Goal: Task Accomplishment & Management: Use online tool/utility

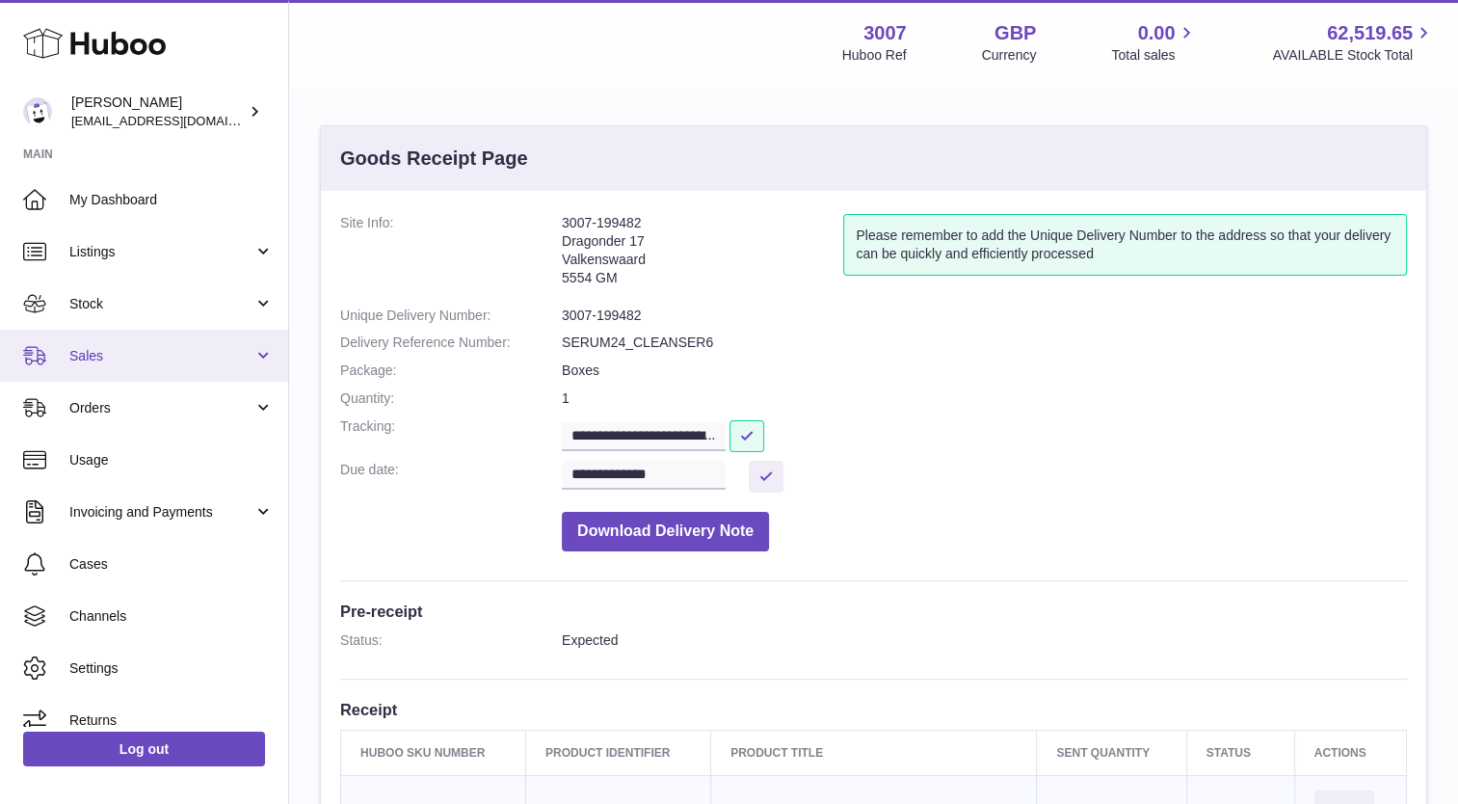
click at [150, 361] on span "Sales" at bounding box center [161, 356] width 184 height 18
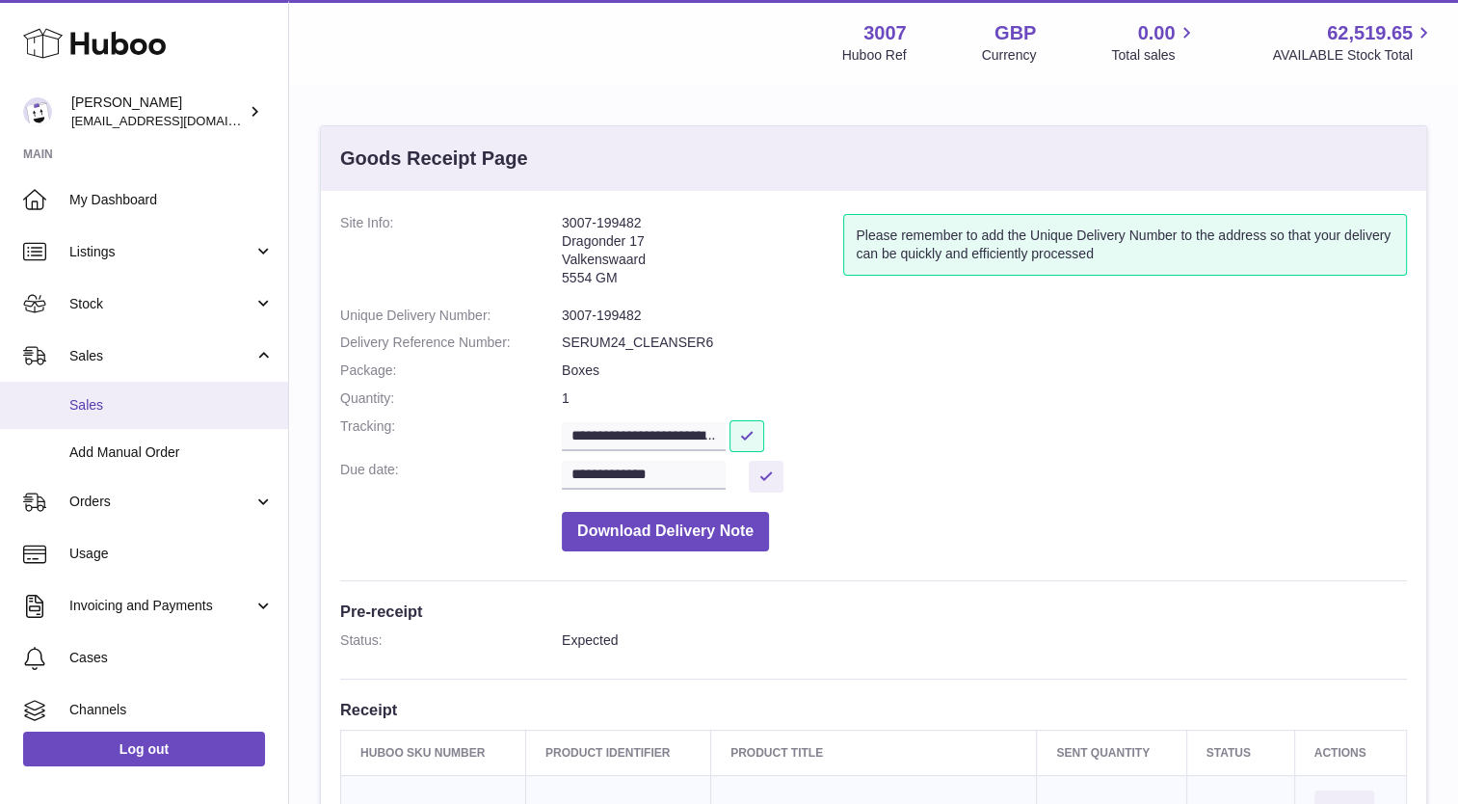
click at [104, 412] on span "Sales" at bounding box center [171, 405] width 204 height 18
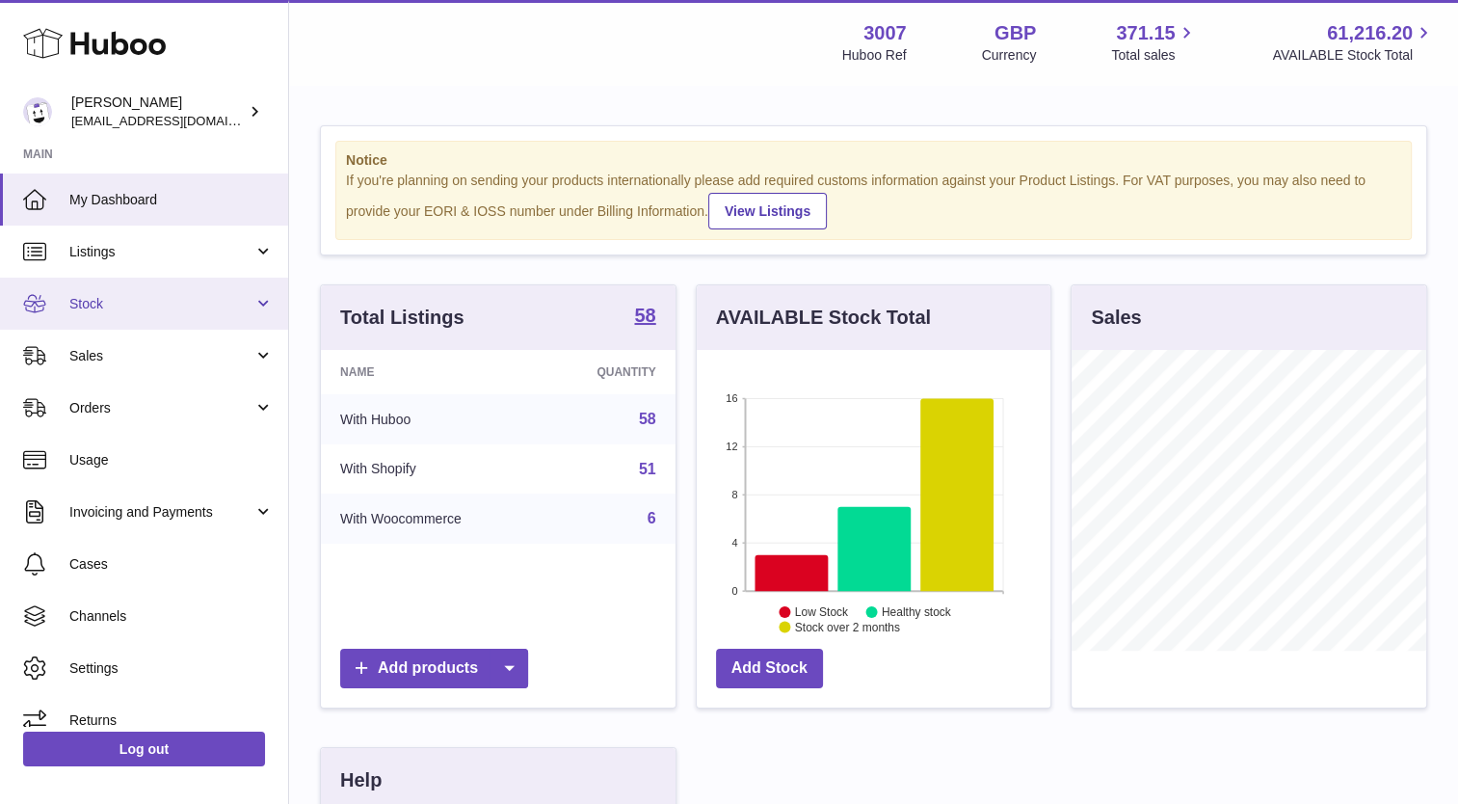
scroll to position [301, 360]
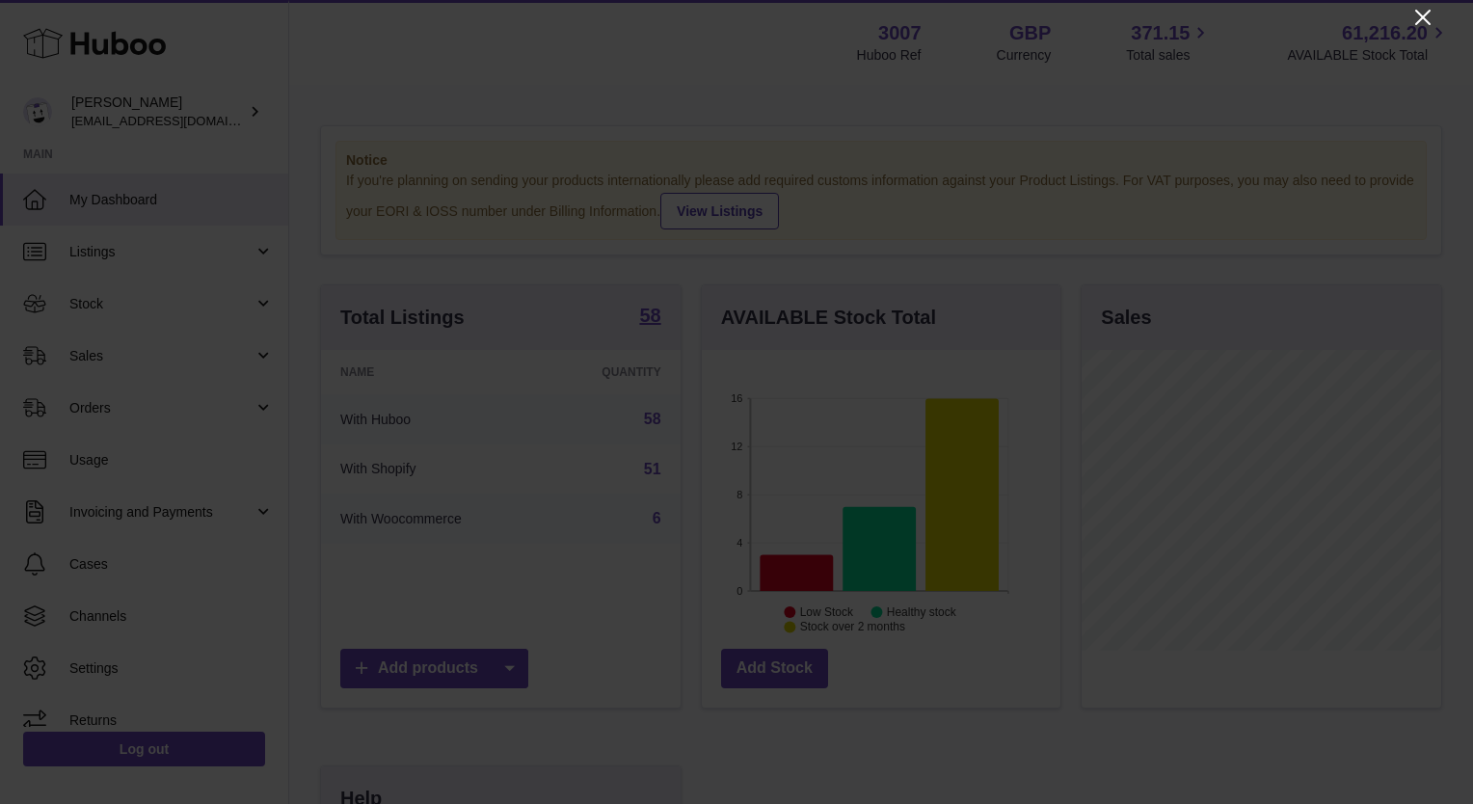
click at [1426, 18] on icon "Close" at bounding box center [1422, 17] width 23 height 23
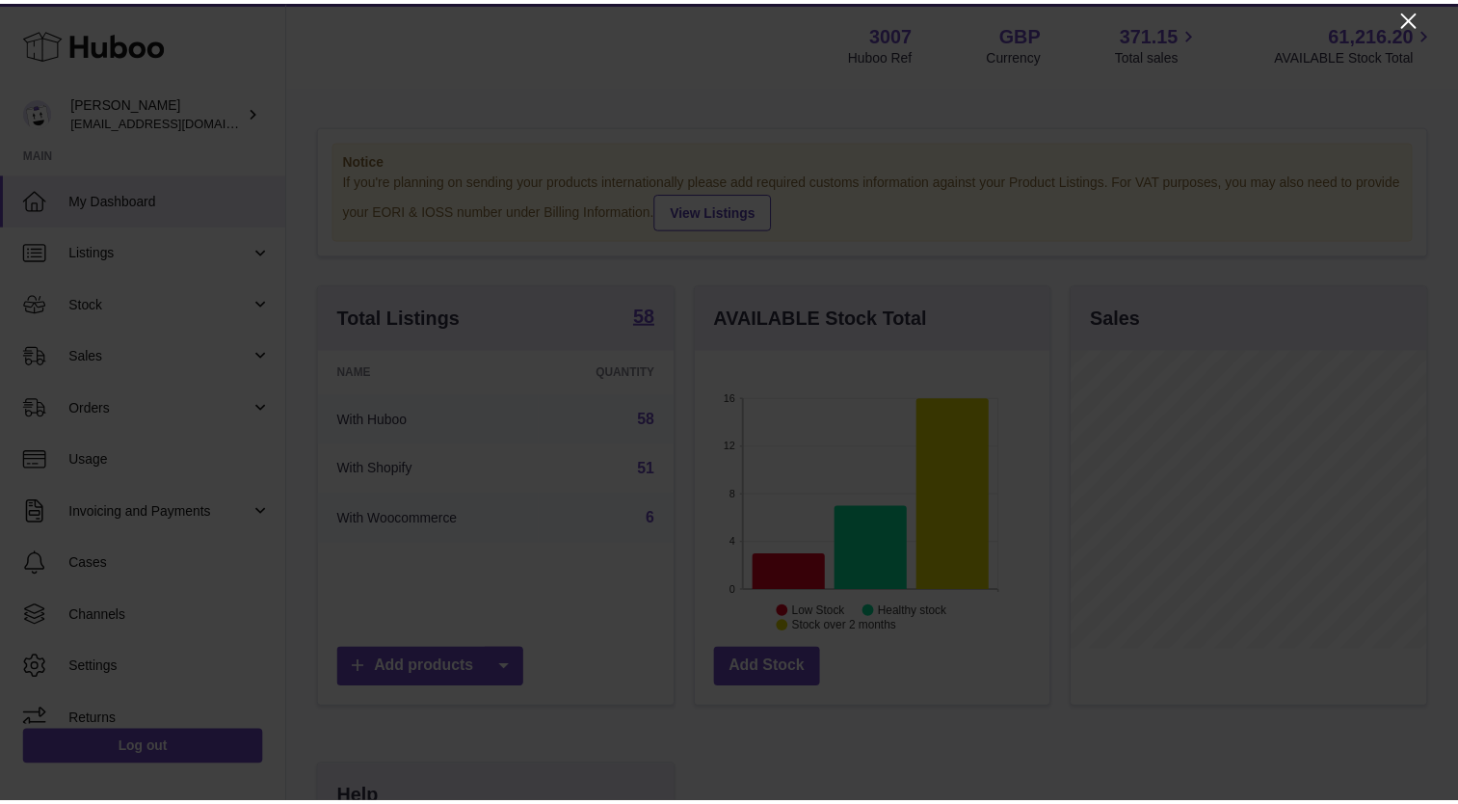
scroll to position [963673, 963619]
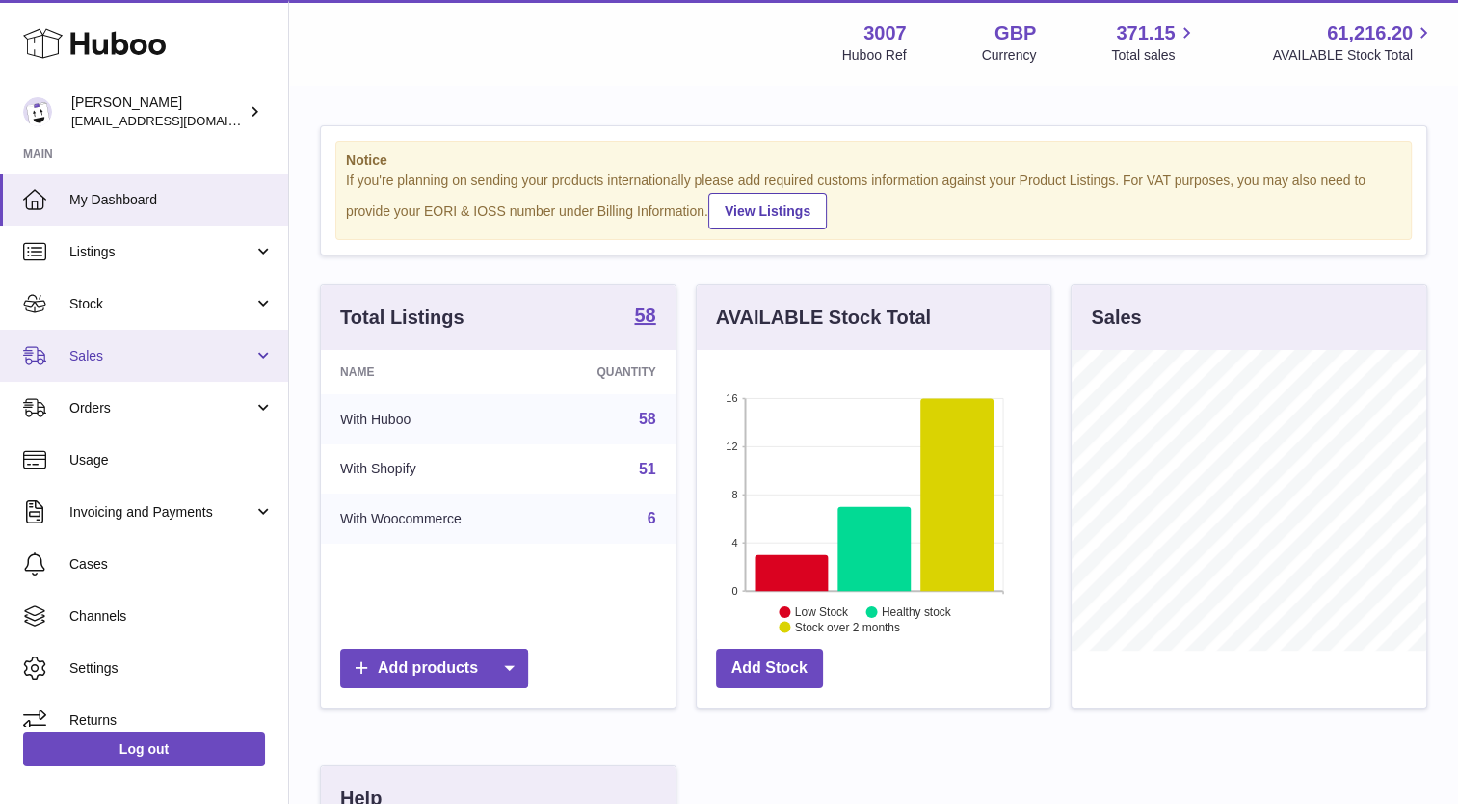
click at [145, 364] on link "Sales" at bounding box center [144, 356] width 288 height 52
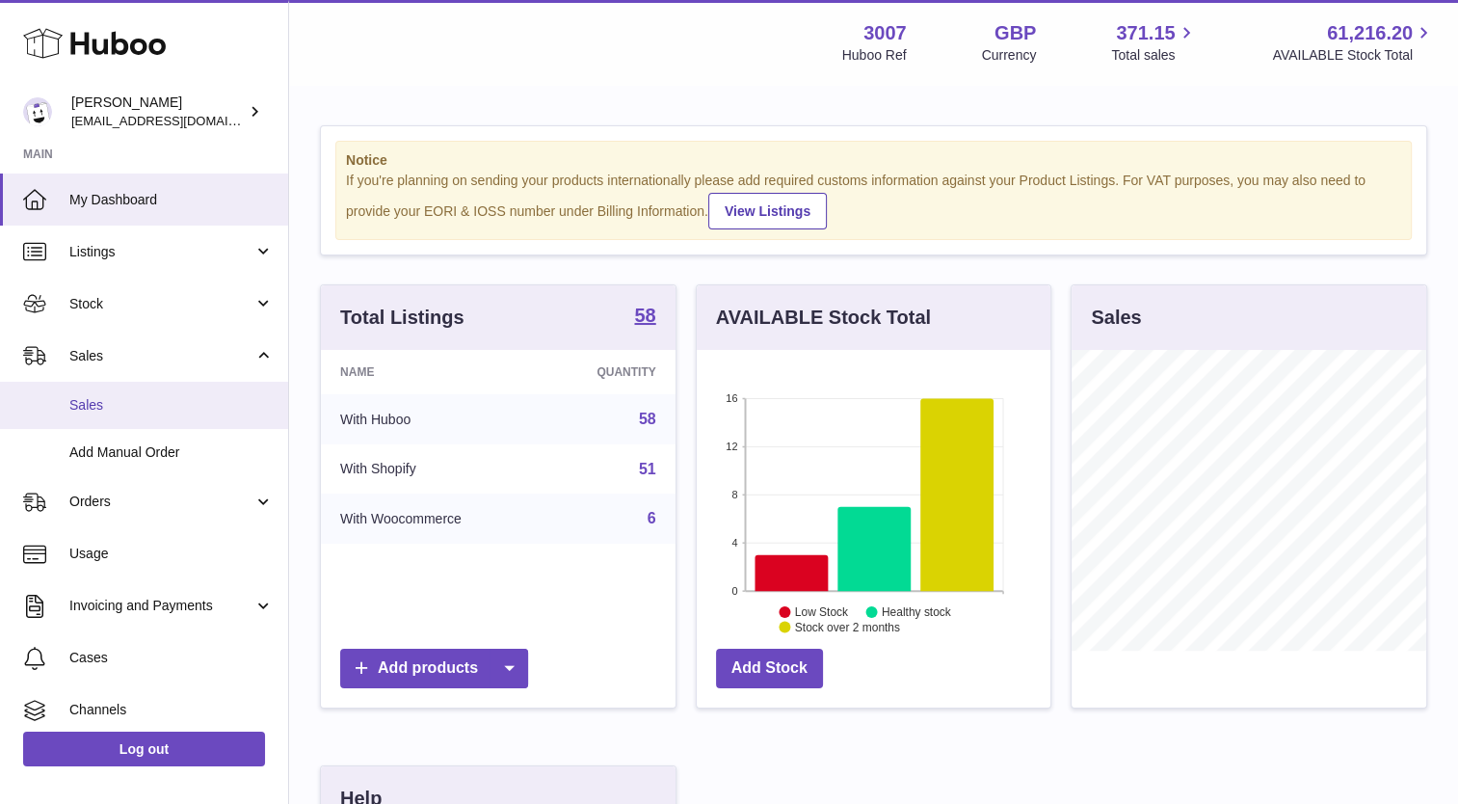
click at [120, 421] on link "Sales" at bounding box center [144, 405] width 288 height 47
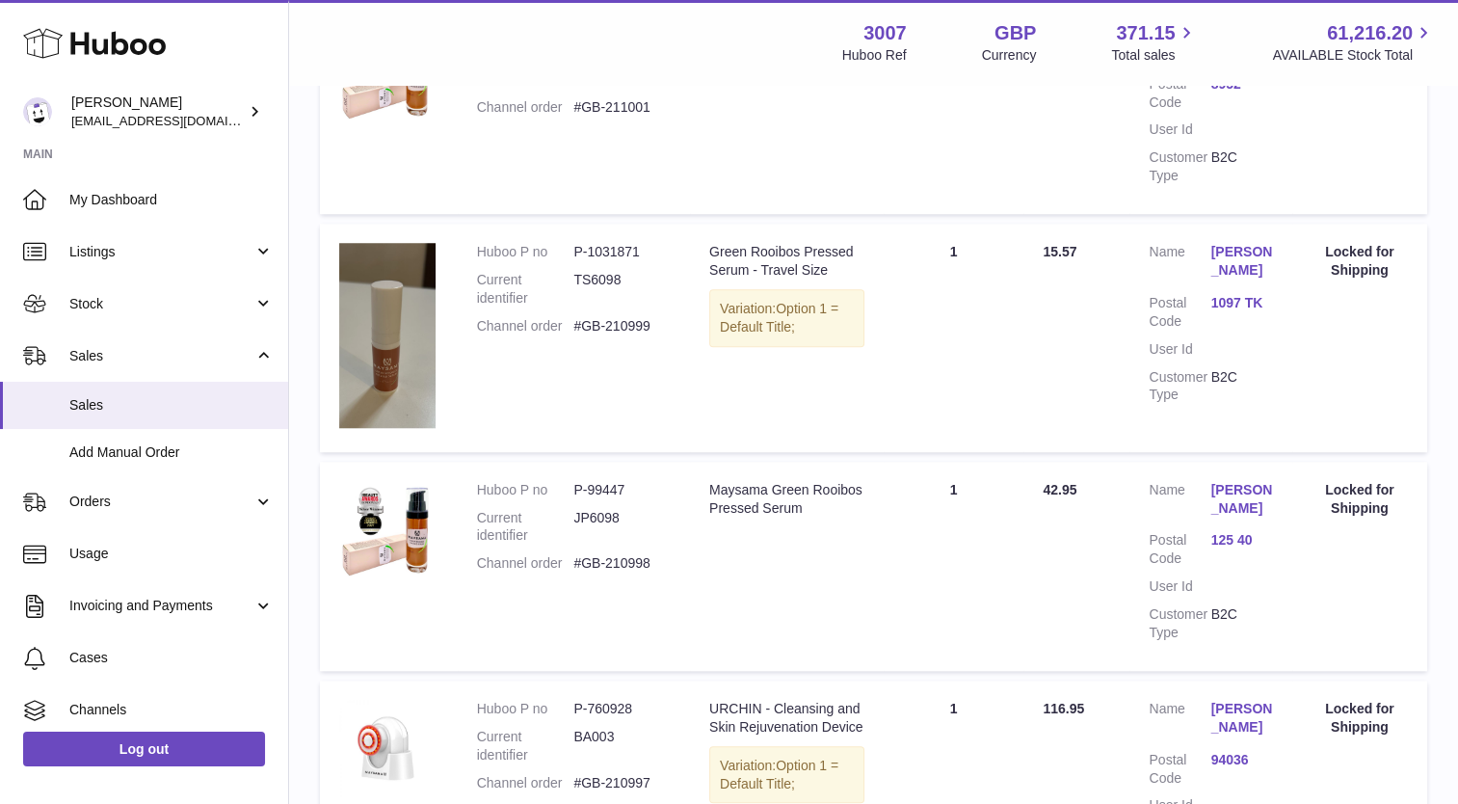
scroll to position [2125, 0]
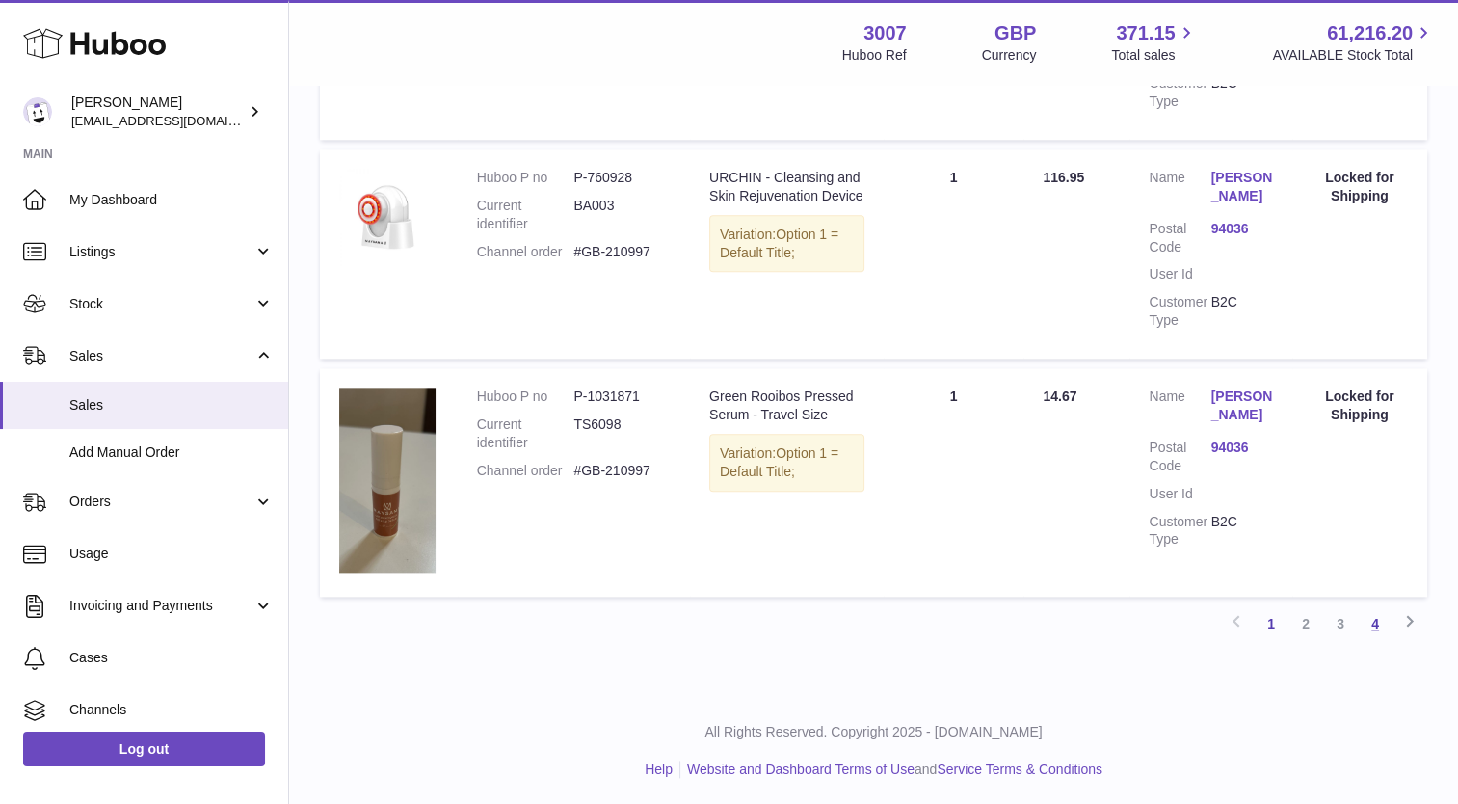
click at [1374, 622] on link "4" at bounding box center [1375, 623] width 35 height 35
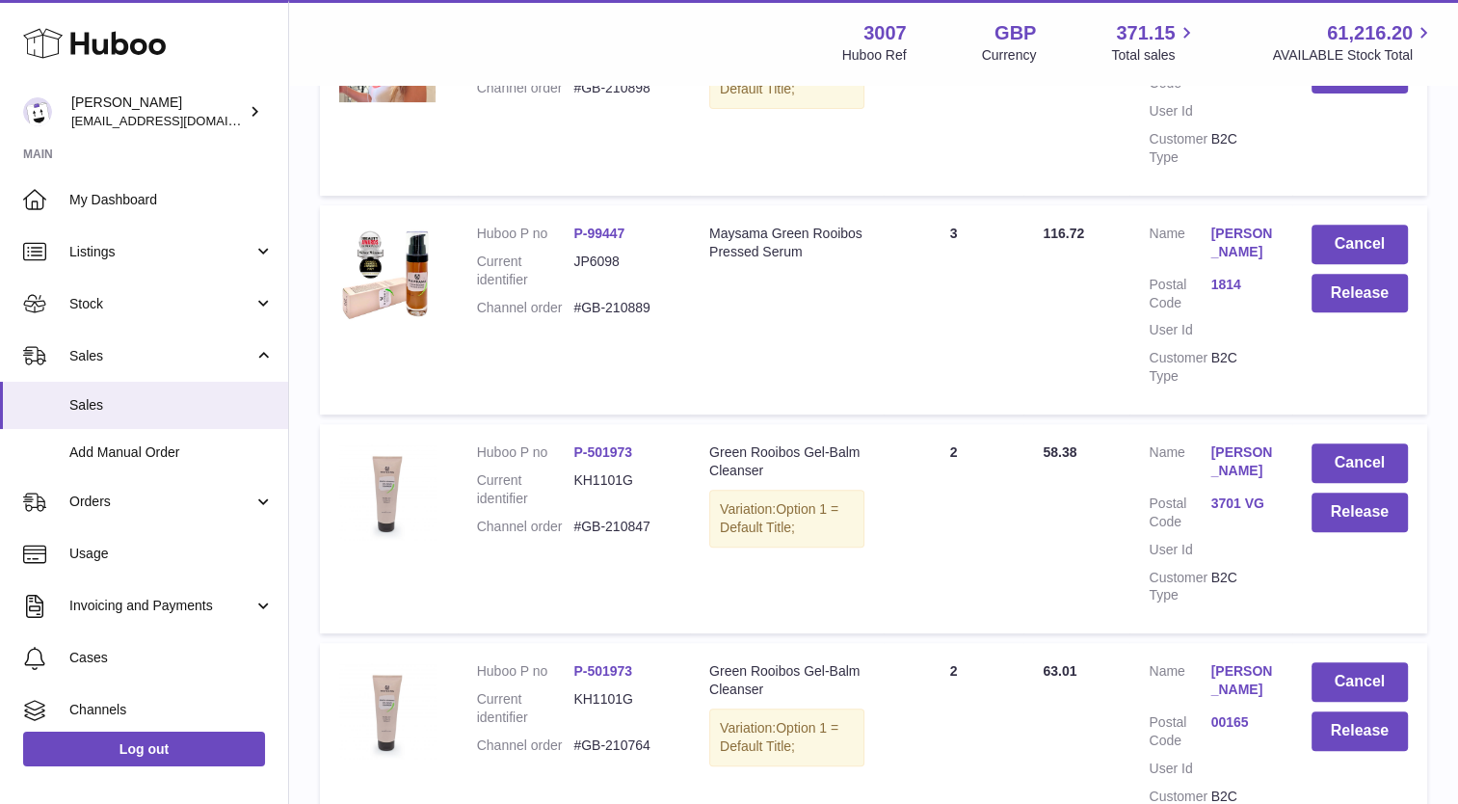
scroll to position [974, 0]
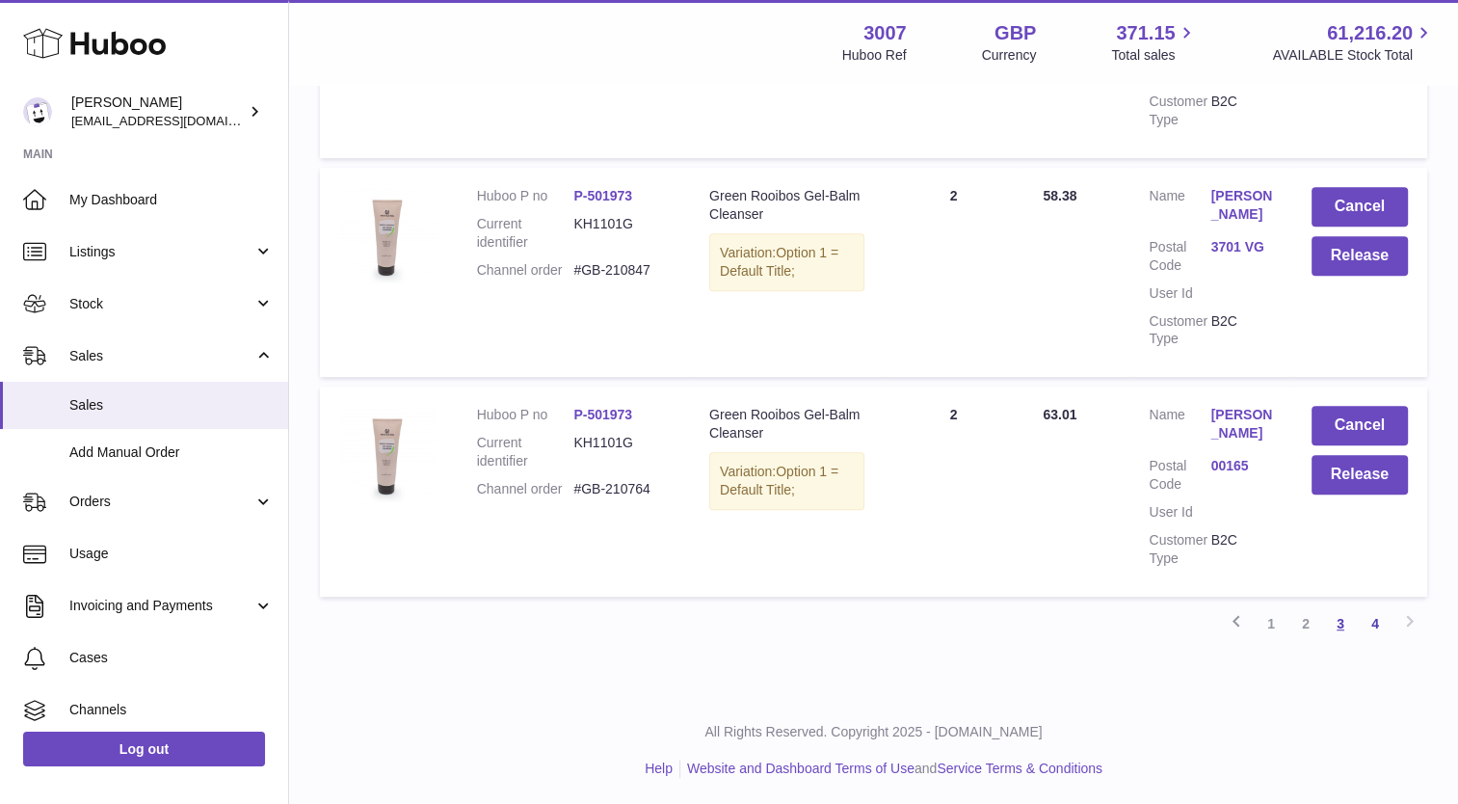
click at [1342, 616] on link "3" at bounding box center [1341, 623] width 35 height 35
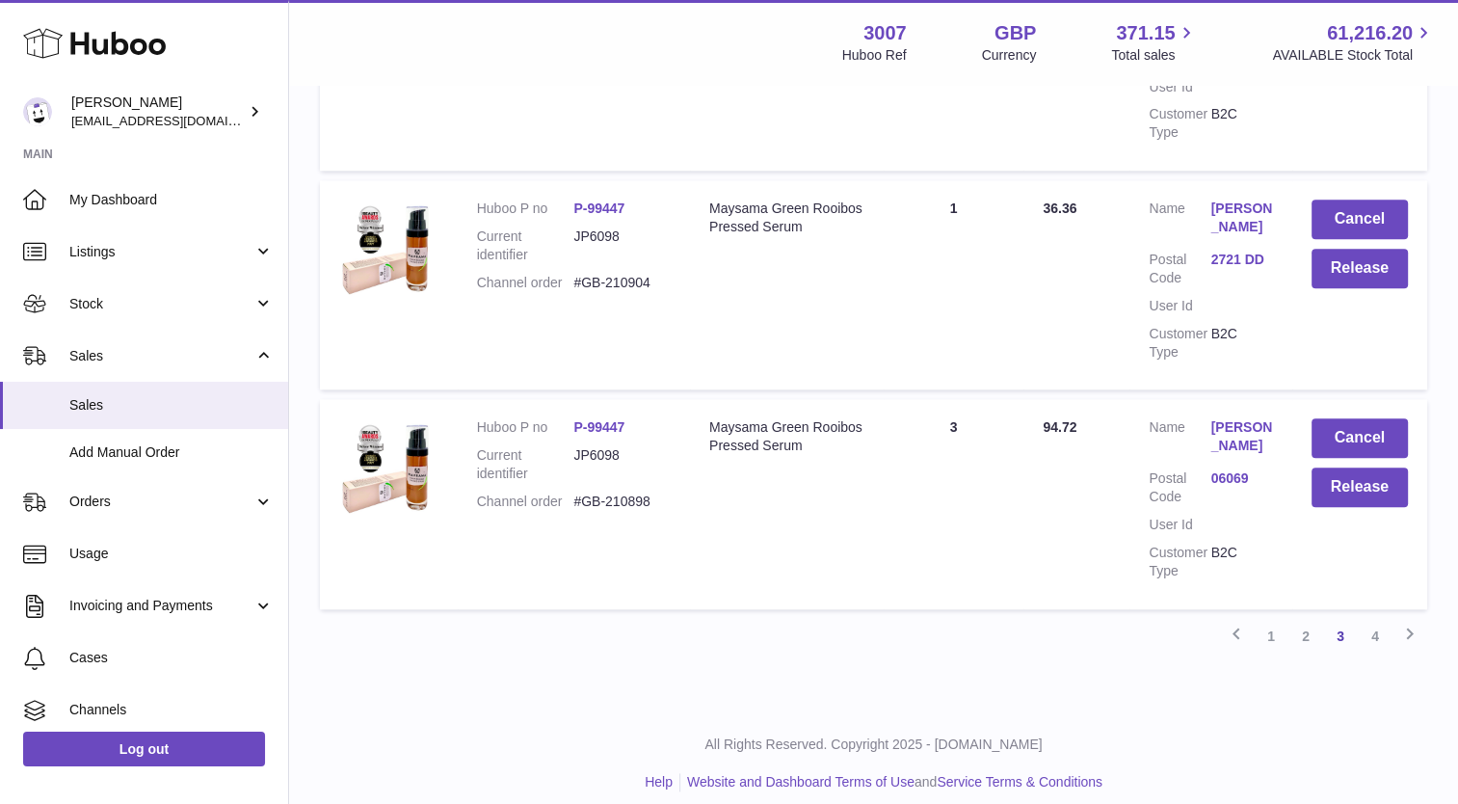
scroll to position [2067, 0]
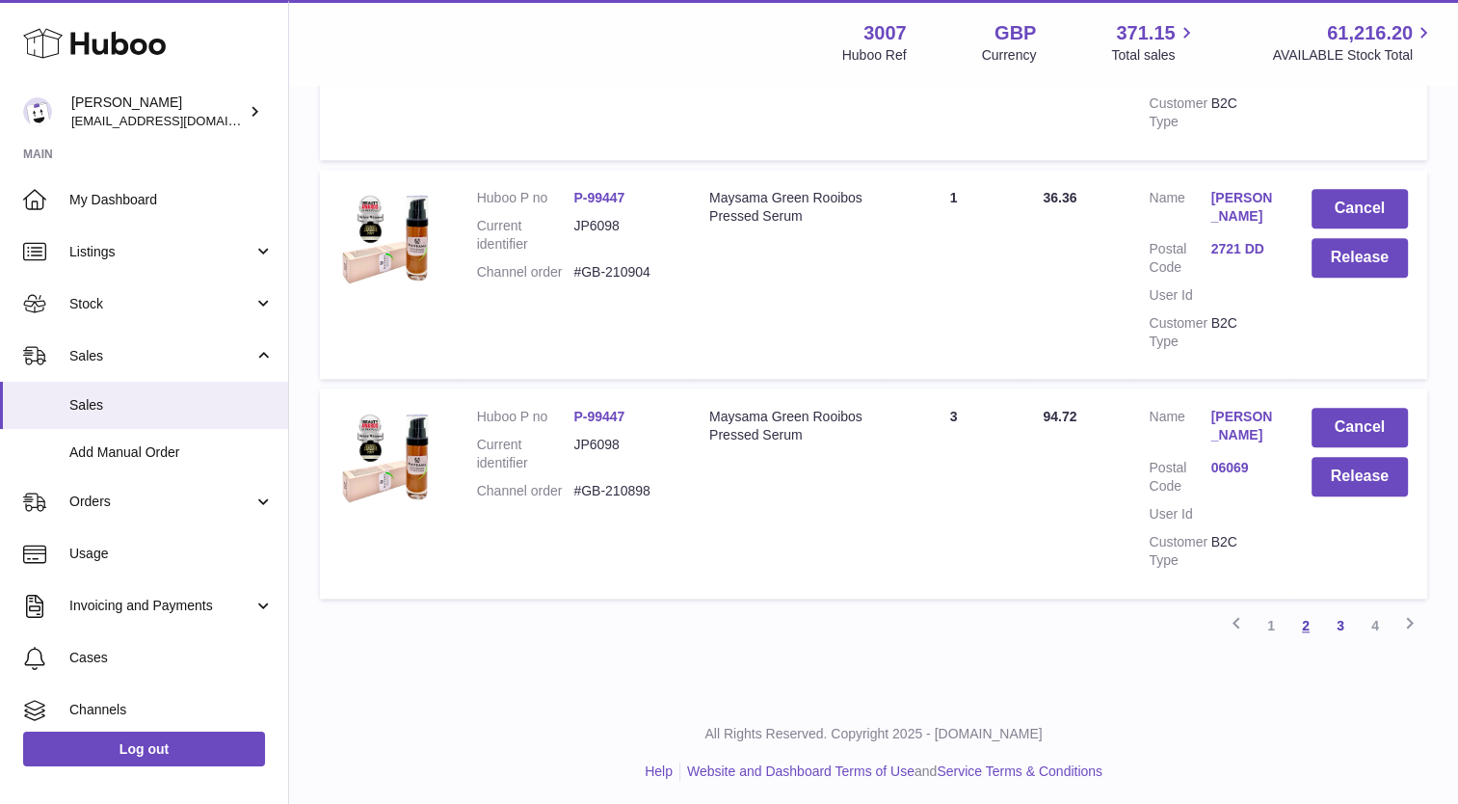
click at [1302, 619] on link "2" at bounding box center [1306, 625] width 35 height 35
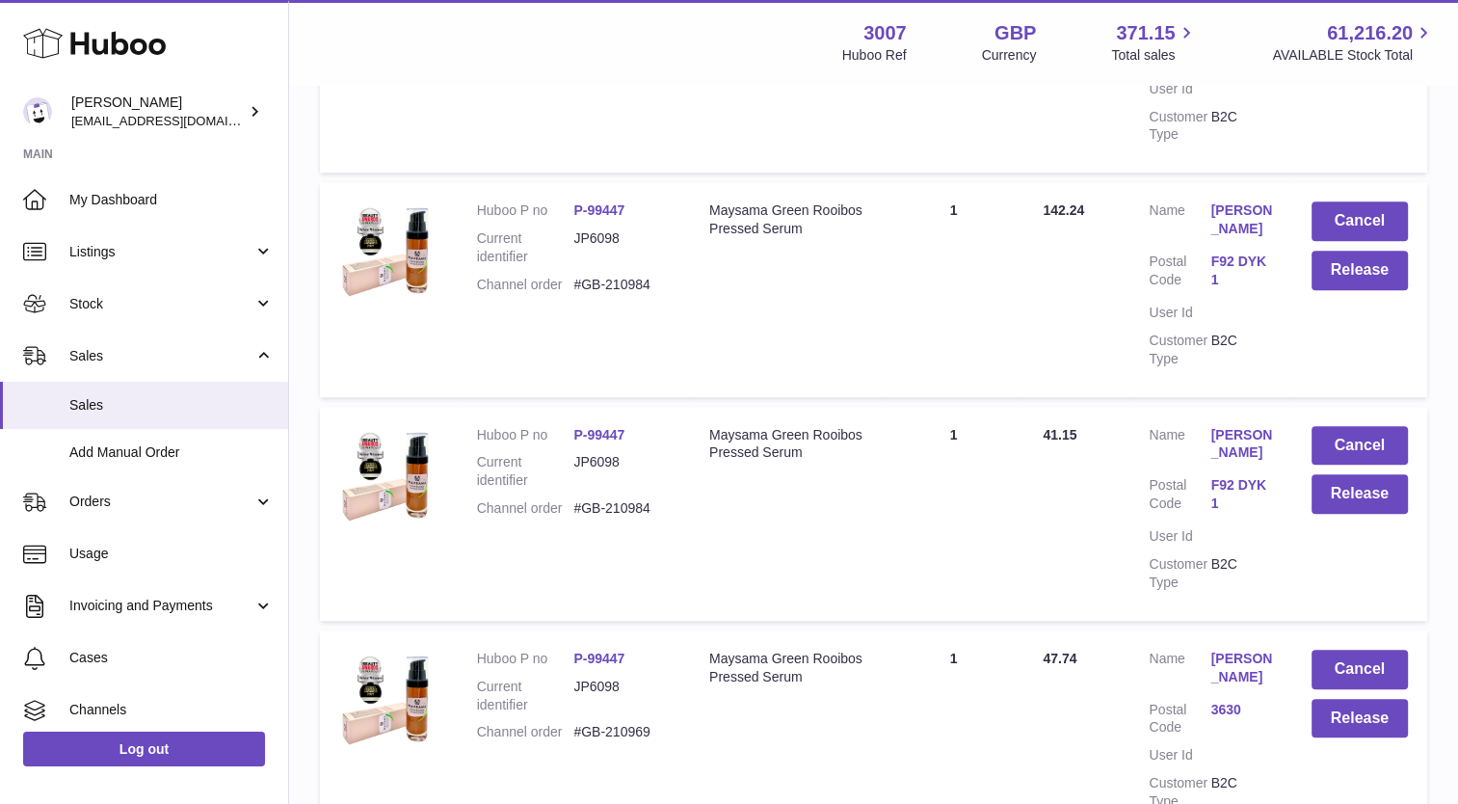
scroll to position [1712, 0]
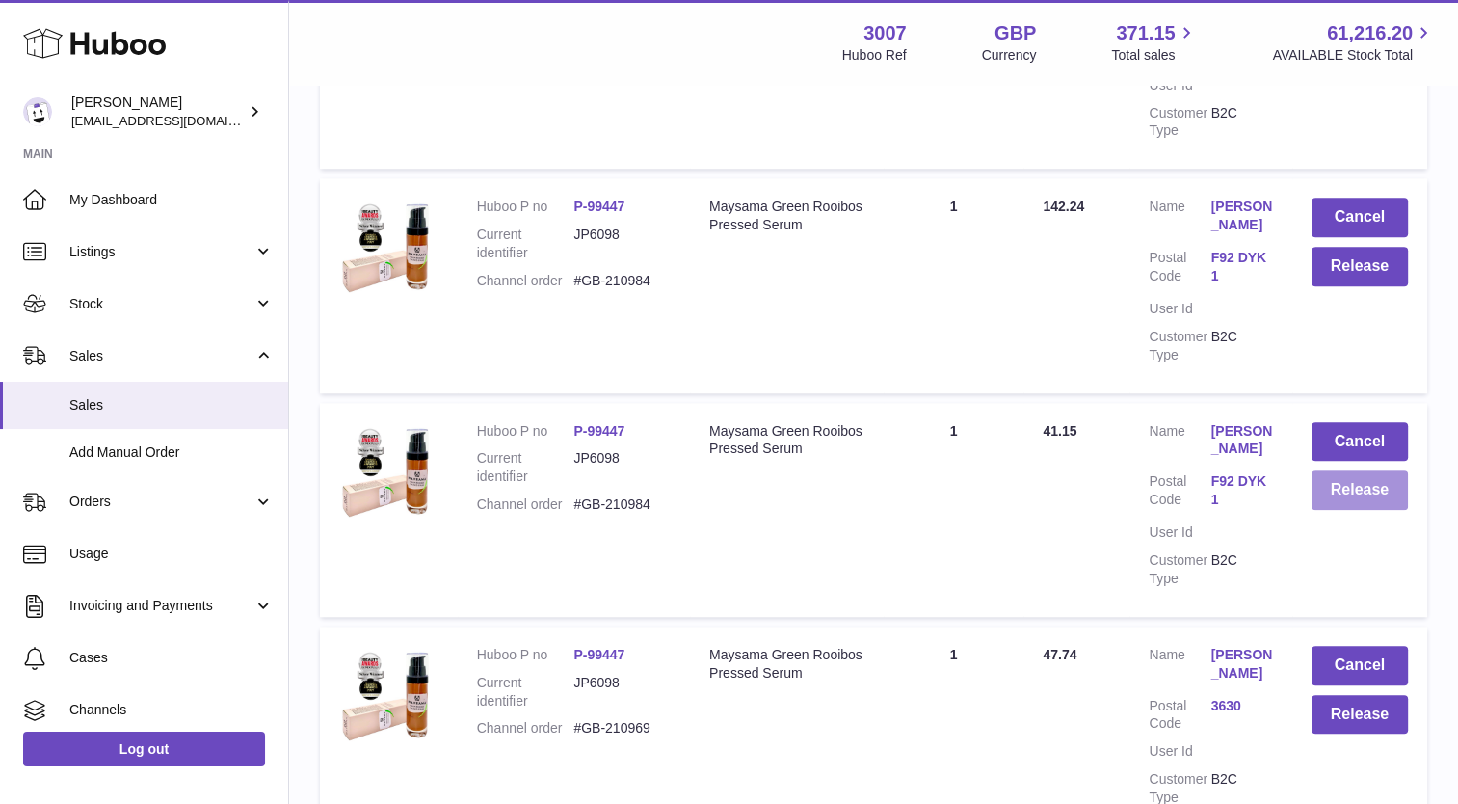
click at [1380, 470] on button "Release" at bounding box center [1360, 490] width 96 height 40
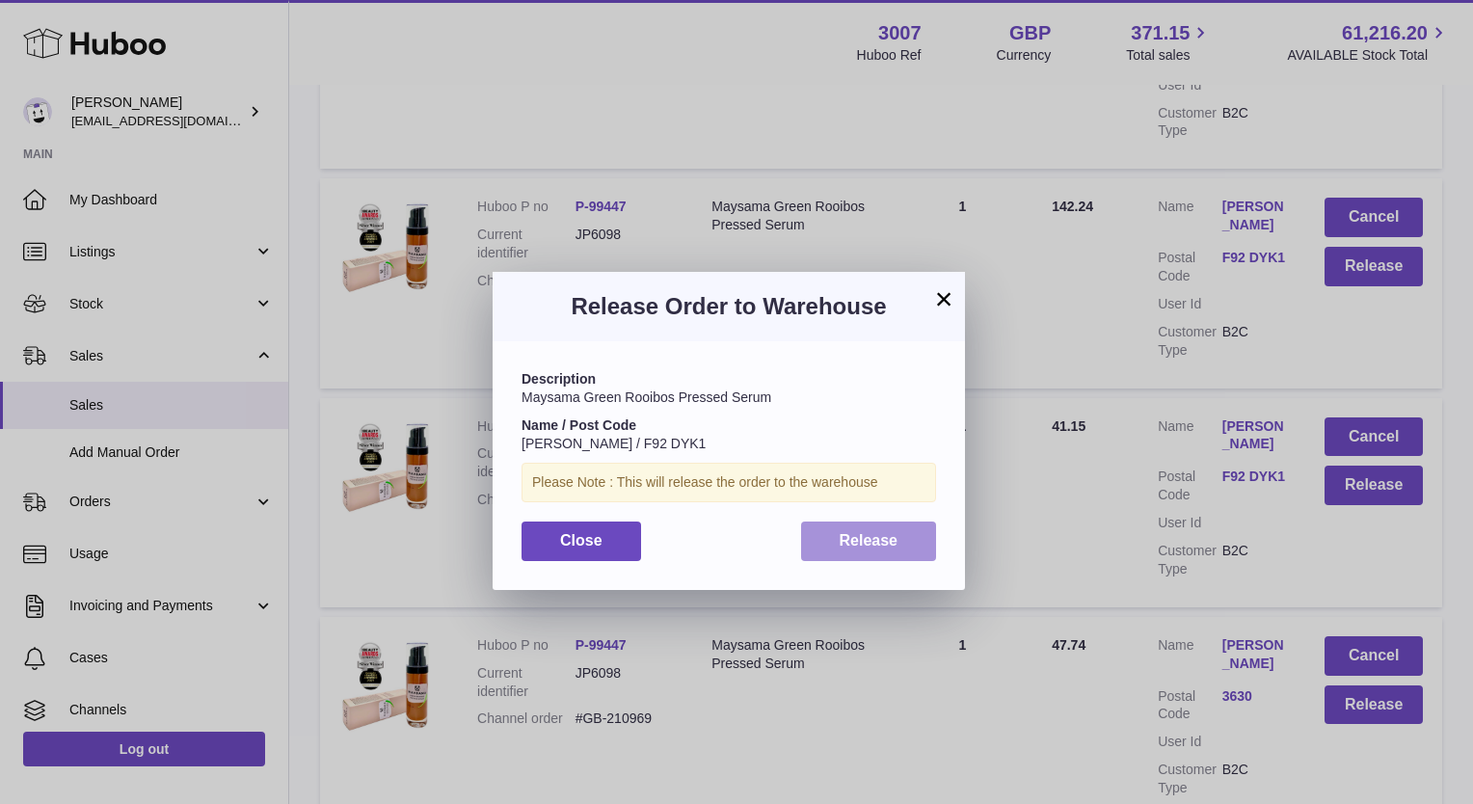
click at [841, 534] on span "Release" at bounding box center [869, 540] width 59 height 16
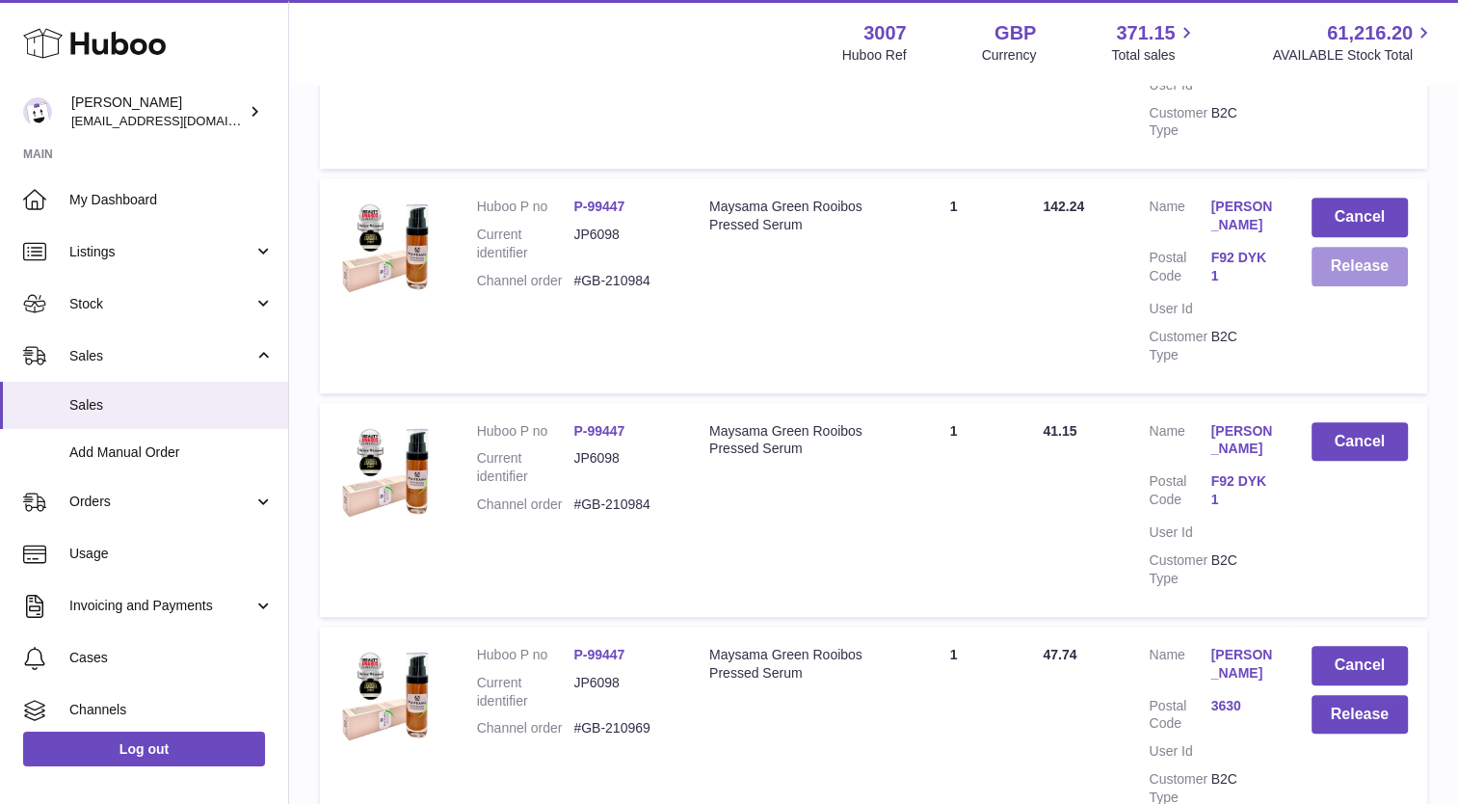
click at [1346, 247] on button "Release" at bounding box center [1360, 267] width 96 height 40
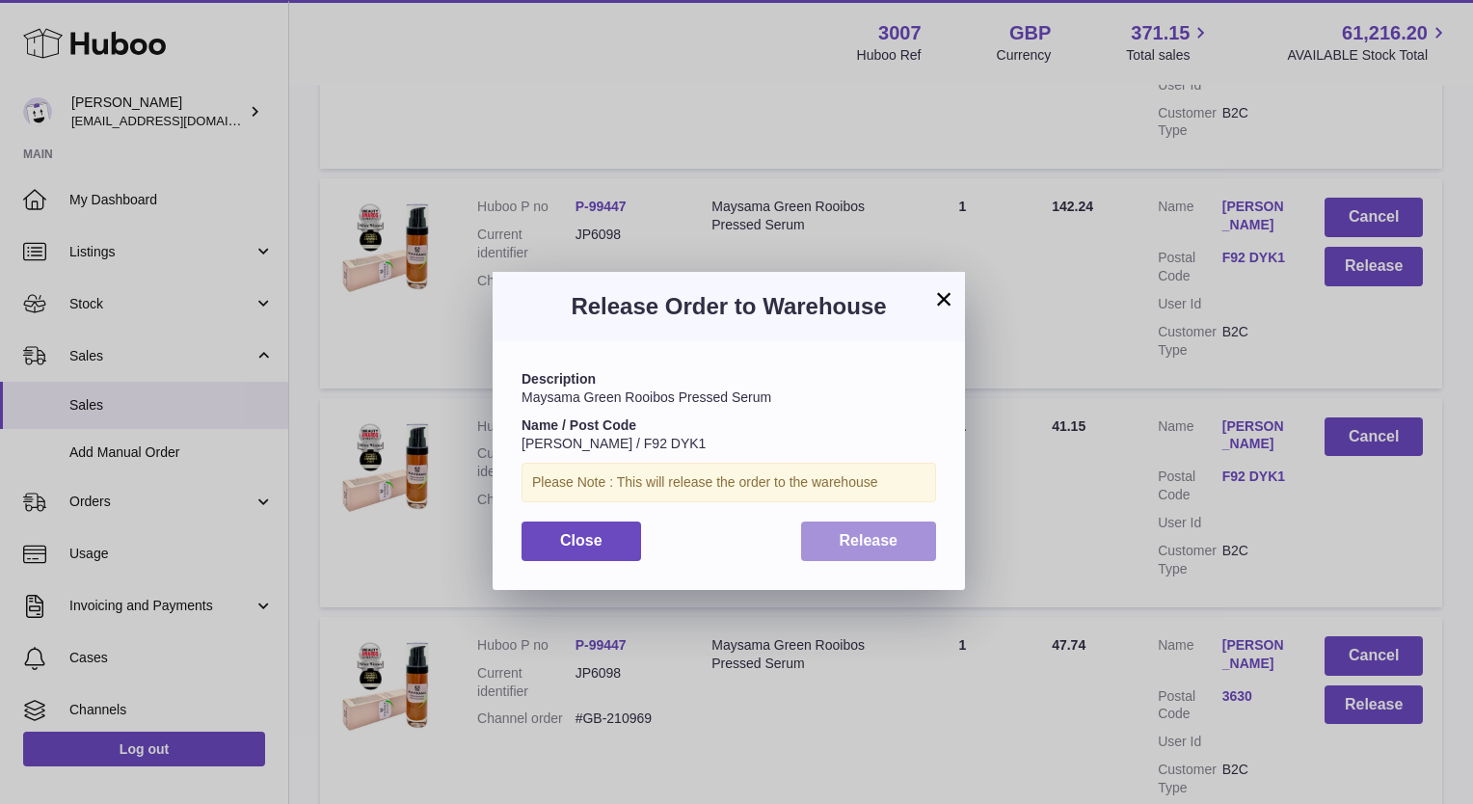
click at [884, 549] on span "Release" at bounding box center [869, 540] width 59 height 16
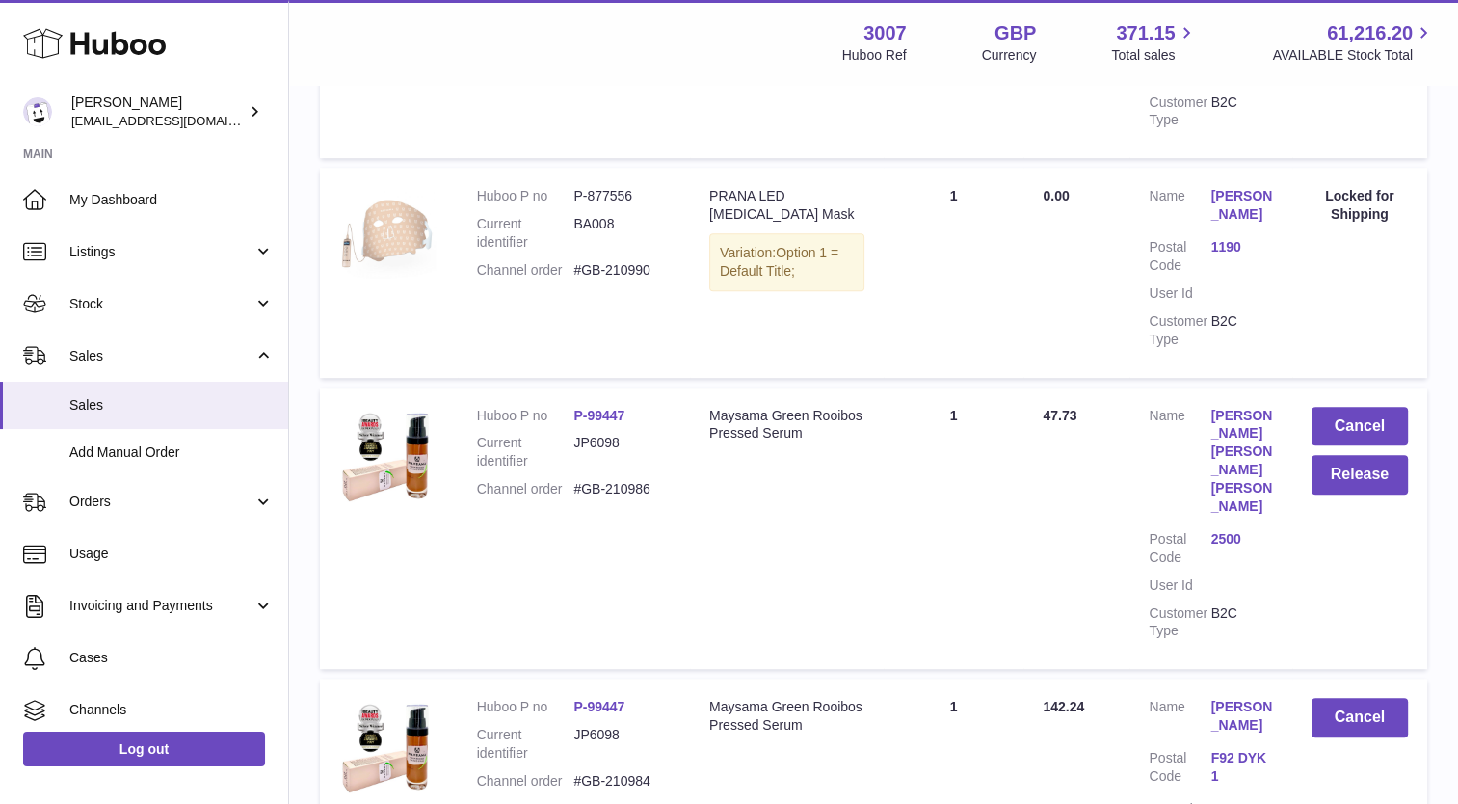
scroll to position [1209, 0]
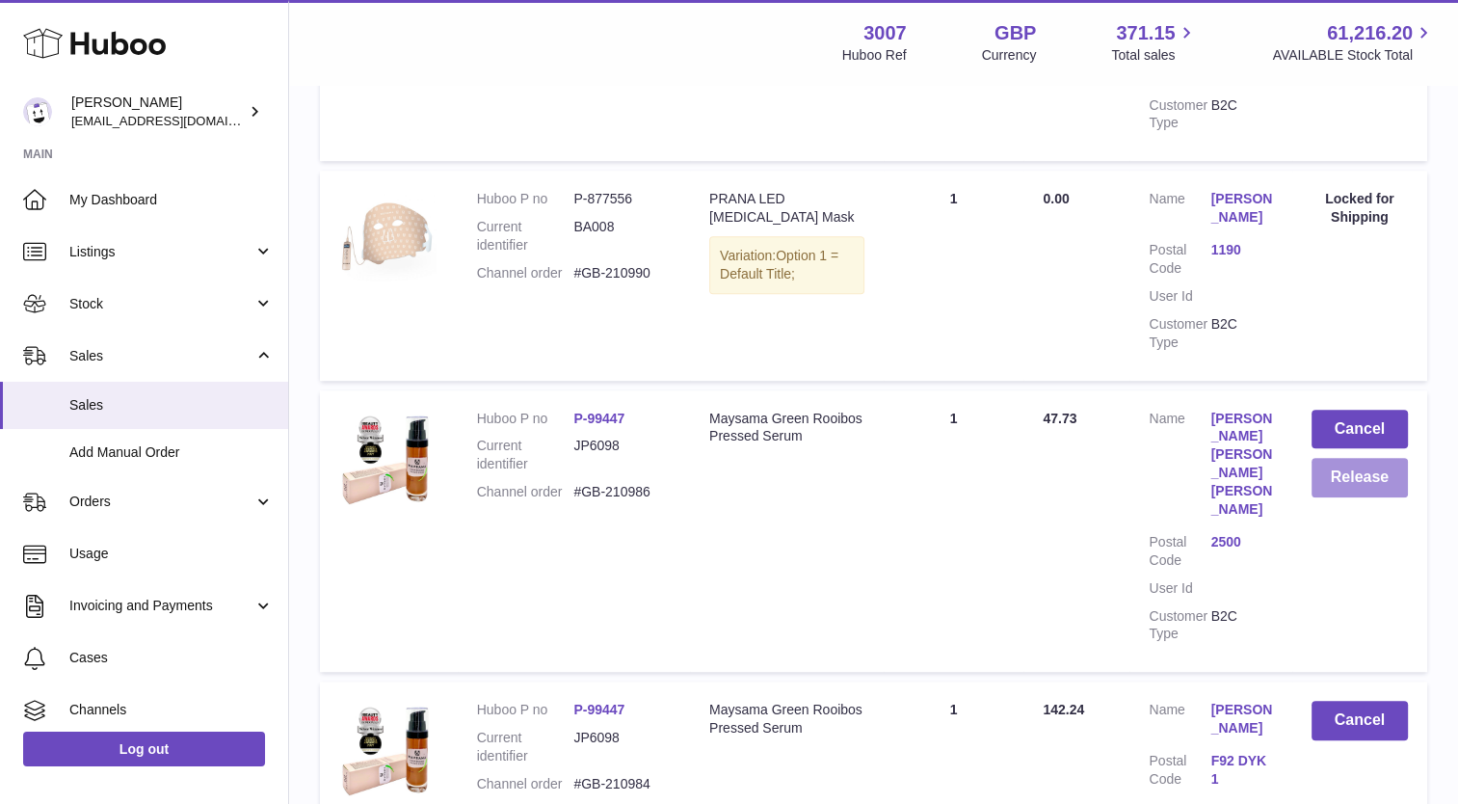
click at [1383, 482] on button "Release" at bounding box center [1360, 478] width 96 height 40
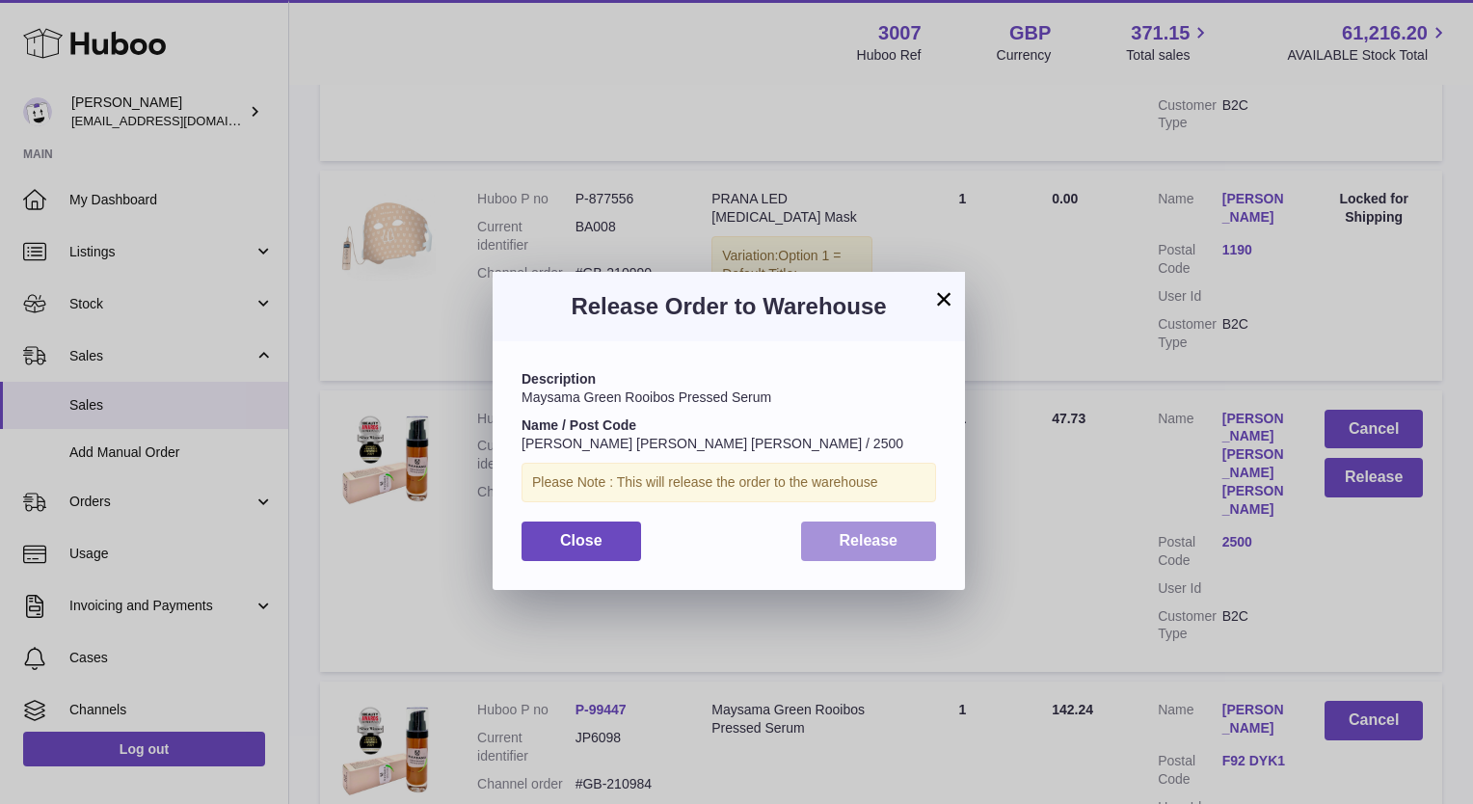
click at [914, 534] on button "Release" at bounding box center [869, 542] width 136 height 40
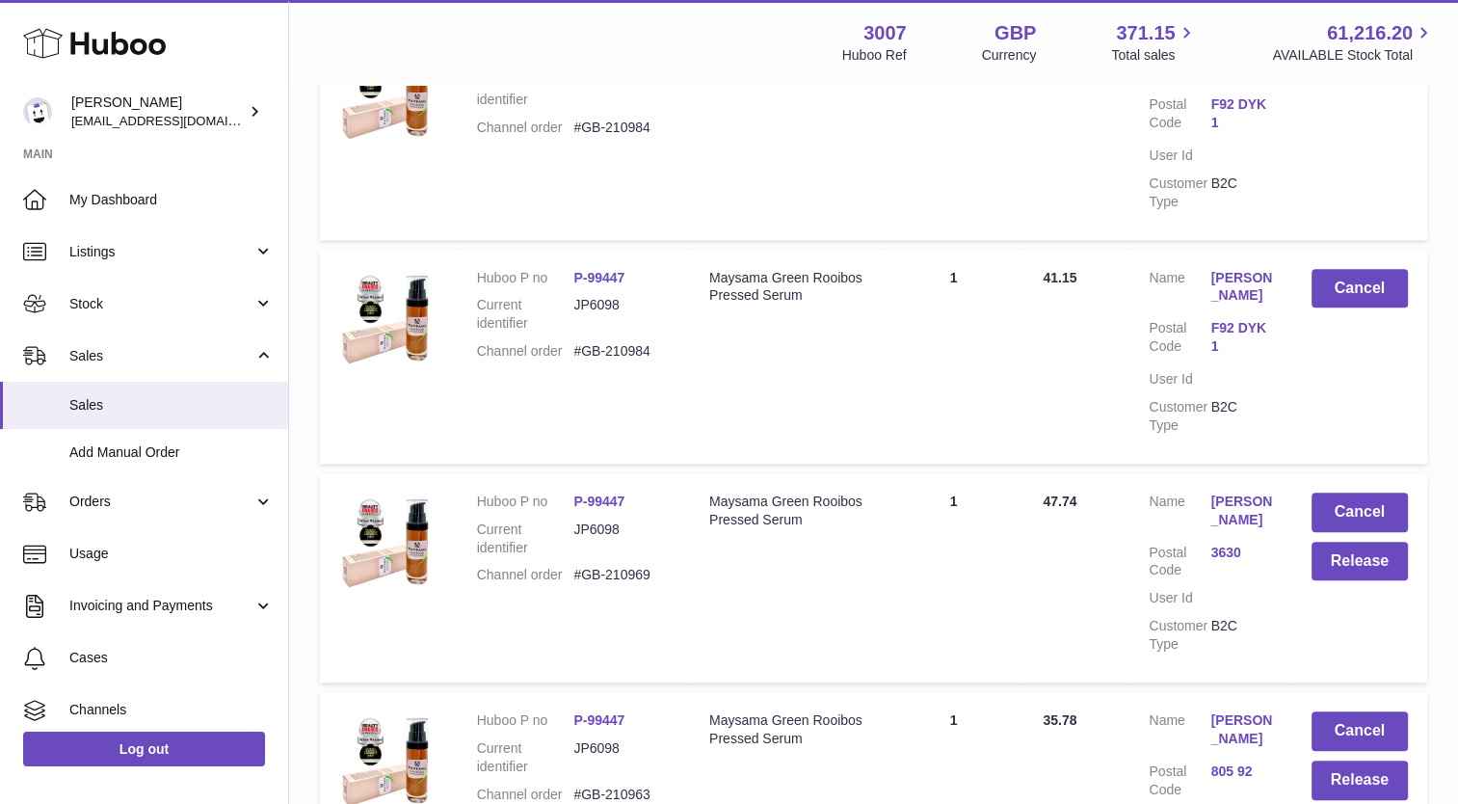
scroll to position [1874, 0]
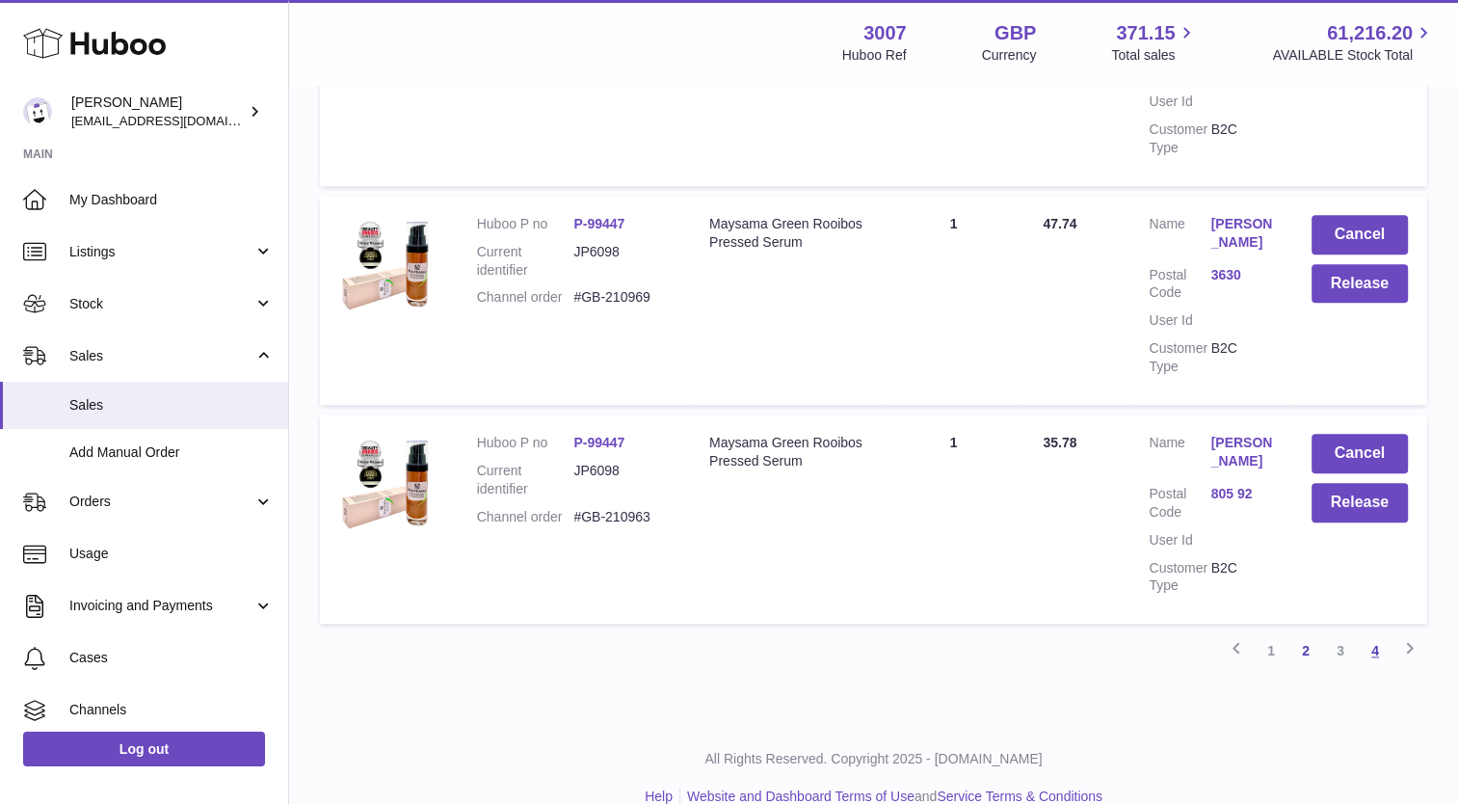
click at [1376, 647] on link "4" at bounding box center [1375, 650] width 35 height 35
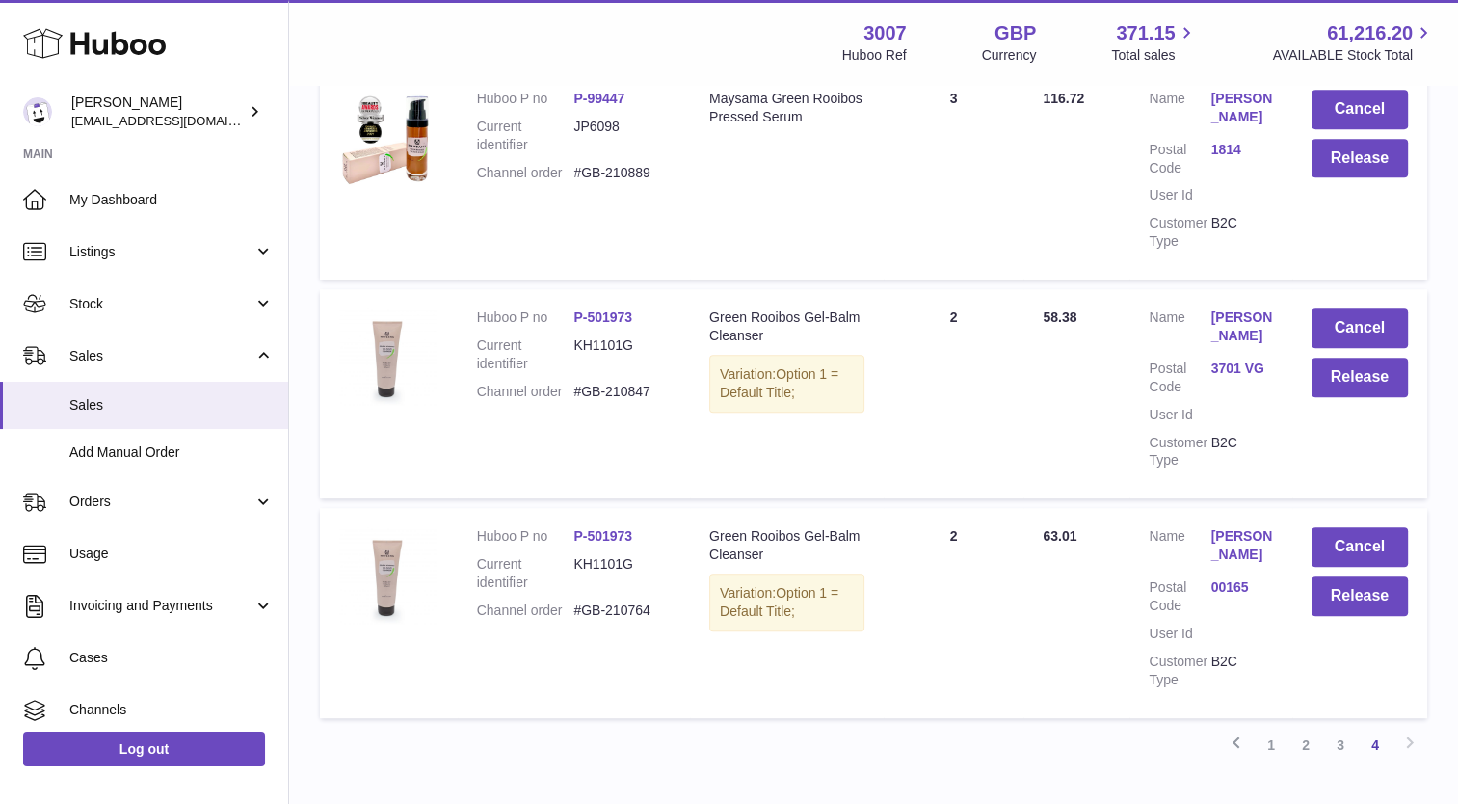
scroll to position [776, 0]
